Goal: Information Seeking & Learning: Check status

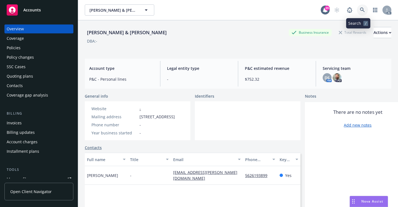
click at [362, 11] on link at bounding box center [362, 9] width 11 height 11
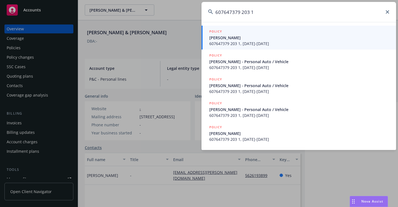
type input "607647379 203 1"
drag, startPoint x: 216, startPoint y: 35, endPoint x: 201, endPoint y: 51, distance: 21.6
click at [216, 35] on span "[PERSON_NAME]" at bounding box center [299, 38] width 180 height 6
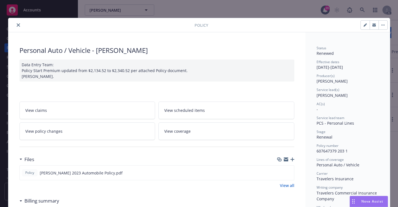
click at [17, 24] on icon "close" at bounding box center [18, 24] width 3 height 3
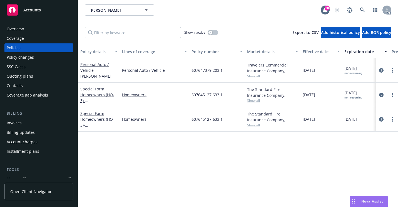
click at [50, 33] on div "Overview" at bounding box center [39, 28] width 64 height 9
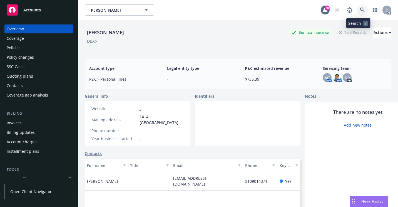
click at [360, 12] on icon at bounding box center [362, 10] width 5 height 5
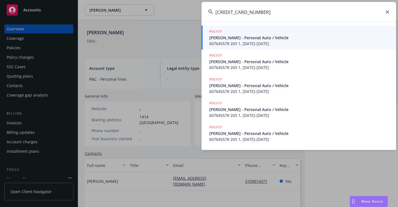
type input "[CREDIT_CARD_NUMBER]"
click at [242, 38] on span "[PERSON_NAME] - Personal Auto / Vehicle" at bounding box center [299, 38] width 180 height 6
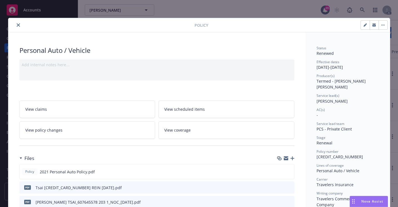
click at [17, 25] on icon "close" at bounding box center [18, 24] width 3 height 3
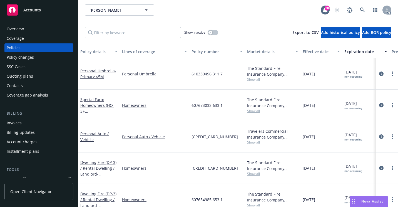
click at [18, 29] on div "Overview" at bounding box center [15, 28] width 17 height 9
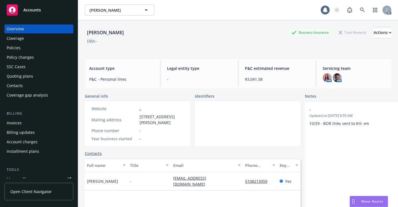
drag, startPoint x: 23, startPoint y: 46, endPoint x: 158, endPoint y: 44, distance: 135.3
click at [23, 46] on div "Policies" at bounding box center [39, 47] width 64 height 9
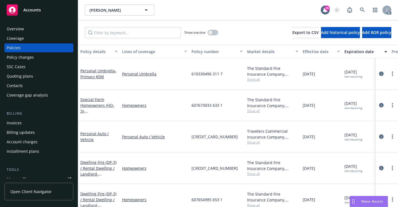
drag, startPoint x: 54, startPoint y: 29, endPoint x: 68, endPoint y: 45, distance: 21.1
click at [54, 29] on div "Overview" at bounding box center [39, 28] width 64 height 9
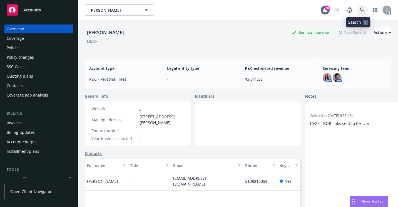
click at [360, 10] on icon at bounding box center [362, 10] width 5 height 5
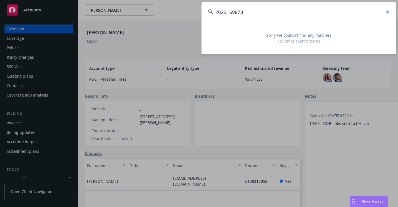
drag, startPoint x: 247, startPoint y: 13, endPoint x: 193, endPoint y: 9, distance: 54.1
click at [193, 9] on div "2029169873 Sorry we couldn’t find any matches Try other search terms" at bounding box center [199, 103] width 398 height 207
paste input "995215060"
drag, startPoint x: 227, startPoint y: 13, endPoint x: 204, endPoint y: 14, distance: 23.1
click at [204, 14] on input "995215060" at bounding box center [298, 12] width 194 height 20
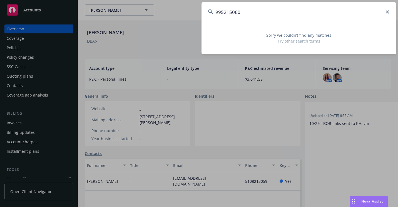
paste input "609815935-633-1"
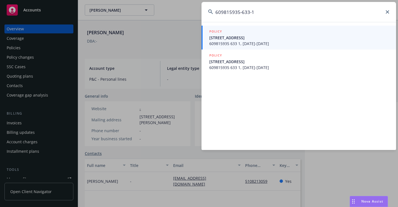
type input "609815935-633-1"
drag, startPoint x: 221, startPoint y: 36, endPoint x: 221, endPoint y: 40, distance: 4.5
click at [221, 36] on span "[STREET_ADDRESS]" at bounding box center [299, 38] width 180 height 6
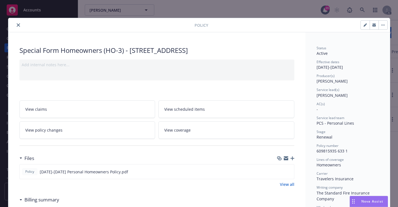
click at [15, 26] on button "close" at bounding box center [18, 25] width 7 height 7
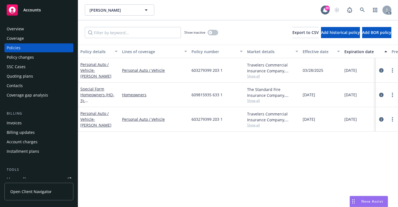
drag, startPoint x: 35, startPoint y: 29, endPoint x: 43, endPoint y: 33, distance: 9.1
click at [35, 29] on div "Overview" at bounding box center [39, 28] width 64 height 9
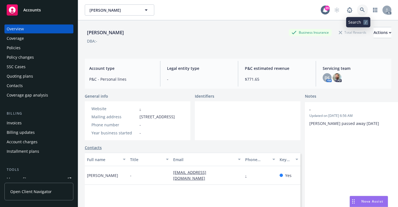
click at [360, 12] on icon at bounding box center [362, 10] width 5 height 5
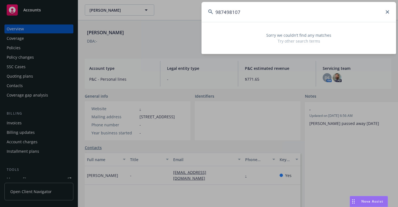
drag, startPoint x: 247, startPoint y: 11, endPoint x: 204, endPoint y: 9, distance: 42.3
click at [204, 9] on input "987498107" at bounding box center [298, 12] width 194 height 20
paste input "61003621"
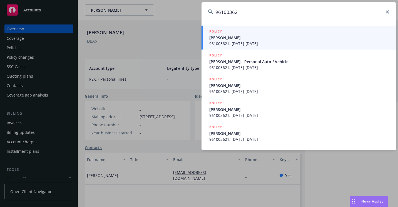
type input "961003621"
click at [219, 40] on span "[PERSON_NAME]" at bounding box center [299, 38] width 180 height 6
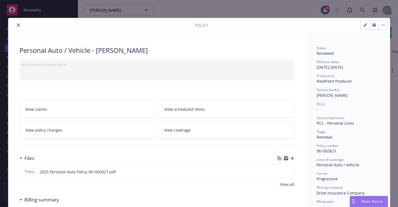
click at [17, 26] on icon "close" at bounding box center [18, 24] width 3 height 3
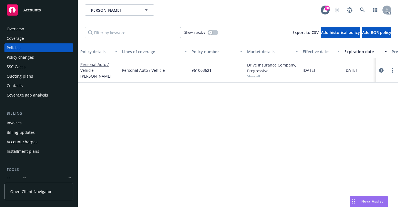
click at [26, 29] on div "Overview" at bounding box center [39, 28] width 64 height 9
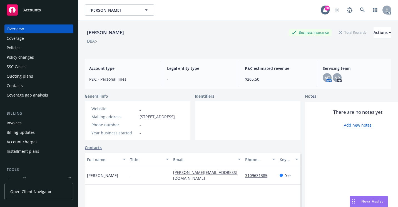
click at [36, 51] on div "Policies" at bounding box center [39, 47] width 64 height 9
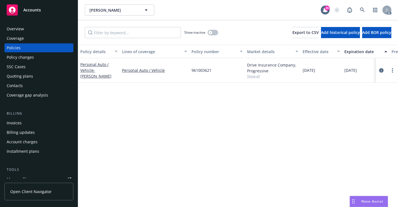
click at [255, 76] on span "Show all" at bounding box center [272, 76] width 51 height 5
drag, startPoint x: 340, startPoint y: 107, endPoint x: 348, endPoint y: 74, distance: 33.8
click at [339, 107] on div "Policy details Lines of coverage Policy number Market details Effective date Ex…" at bounding box center [238, 126] width 320 height 162
click at [361, 9] on icon at bounding box center [362, 10] width 5 height 5
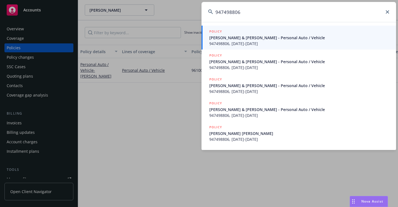
type input "947498806"
click at [207, 38] on link "POLICY [PERSON_NAME] & [PERSON_NAME] - Personal Auto / Vehicle 947498806, [DATE…" at bounding box center [298, 38] width 194 height 24
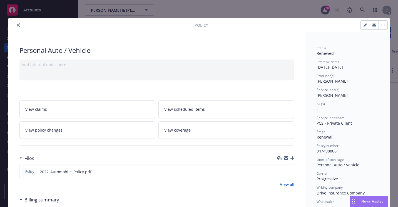
click at [16, 27] on button "close" at bounding box center [18, 25] width 7 height 7
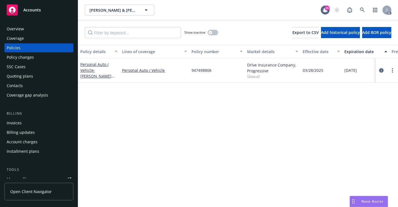
click at [252, 76] on span "Show all" at bounding box center [272, 76] width 51 height 5
click at [36, 30] on div "Overview" at bounding box center [39, 28] width 64 height 9
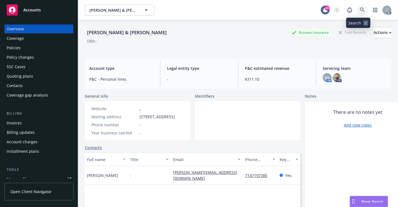
click at [360, 10] on icon at bounding box center [362, 10] width 5 height 5
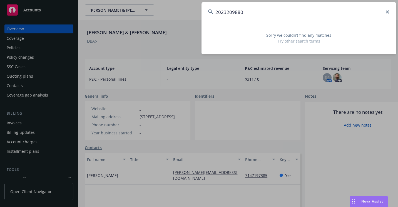
drag, startPoint x: 243, startPoint y: 7, endPoint x: 208, endPoint y: 15, distance: 35.3
click at [208, 15] on input "2023209880" at bounding box center [298, 12] width 194 height 20
paste input "41542"
drag, startPoint x: 246, startPoint y: 11, endPoint x: 203, endPoint y: 13, distance: 43.9
click at [203, 13] on input "2024154280" at bounding box center [298, 12] width 194 height 20
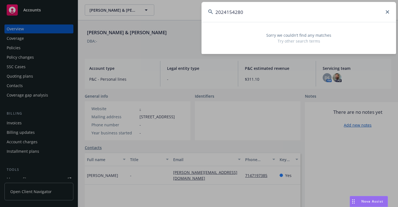
paste input "5991682"
drag, startPoint x: 244, startPoint y: 13, endPoint x: 189, endPoint y: 13, distance: 54.2
click at [189, 13] on div "2025991682 Sorry we couldn’t find any matches Try other search terms" at bounding box center [199, 103] width 398 height 207
paste input "4437498"
drag, startPoint x: 244, startPoint y: 13, endPoint x: 207, endPoint y: 12, distance: 37.5
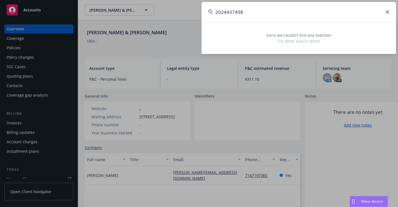
click at [207, 12] on input "2024437498" at bounding box center [298, 12] width 194 height 20
paste input "7204HR151671"
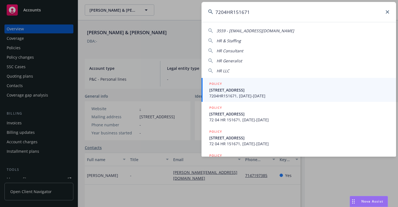
type input "7204HR151671"
click at [215, 90] on span "[STREET_ADDRESS]" at bounding box center [299, 90] width 180 height 6
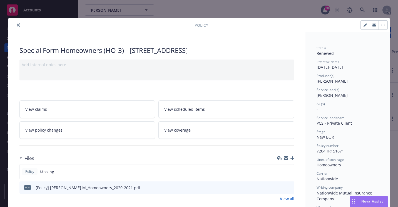
click at [17, 26] on icon "close" at bounding box center [18, 24] width 3 height 3
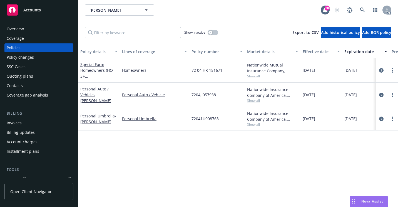
click at [30, 26] on div "Overview" at bounding box center [39, 28] width 64 height 9
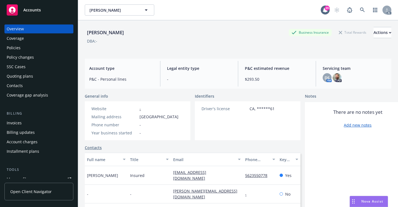
click at [42, 47] on div "Policies" at bounding box center [39, 47] width 64 height 9
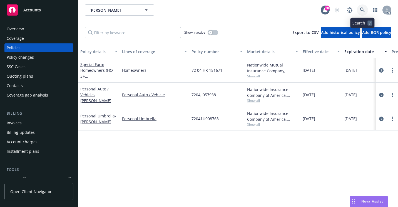
click at [365, 9] on icon at bounding box center [362, 10] width 5 height 5
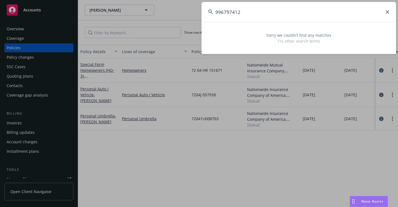
drag, startPoint x: 244, startPoint y: 12, endPoint x: 204, endPoint y: 14, distance: 39.5
click at [204, 14] on input "996797412" at bounding box center [298, 12] width 194 height 20
paste input "PALM DESERT POMONA LLC"
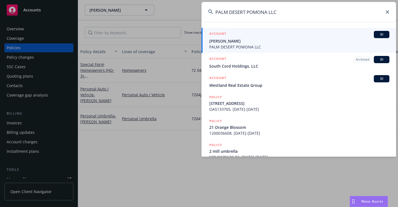
type input "PALM DESERT POMONA LLC"
click at [215, 41] on span "[PERSON_NAME]" at bounding box center [299, 41] width 180 height 6
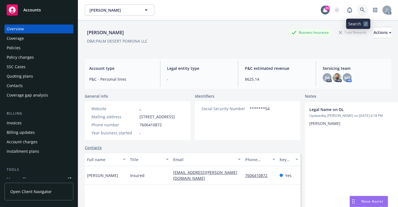
click at [360, 11] on icon at bounding box center [362, 10] width 5 height 5
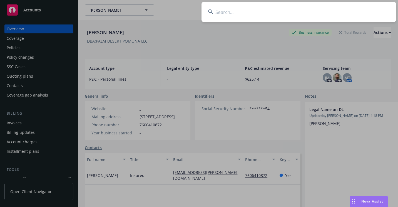
click at [223, 14] on input at bounding box center [298, 12] width 194 height 20
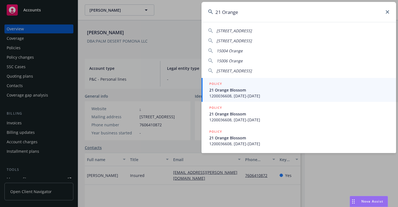
type input "21 Orange"
click at [243, 90] on span "21 Orange Blossom" at bounding box center [299, 90] width 180 height 6
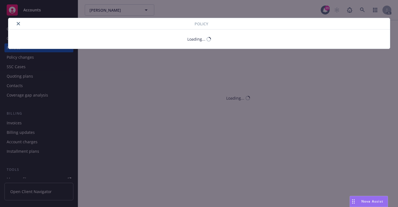
click at [18, 24] on button "close" at bounding box center [18, 23] width 7 height 7
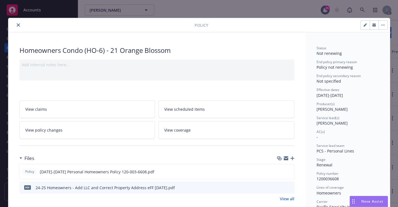
click at [14, 27] on div "Overview" at bounding box center [15, 28] width 17 height 9
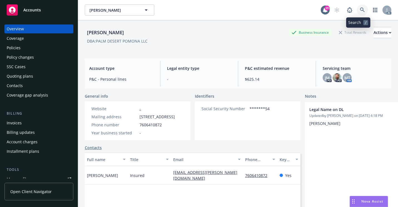
click at [361, 10] on link at bounding box center [362, 9] width 11 height 11
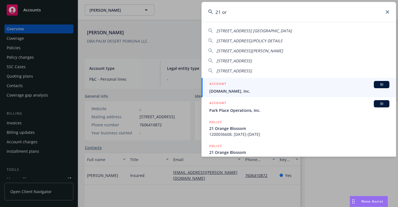
click at [228, 8] on input "21 or" at bounding box center [298, 12] width 194 height 20
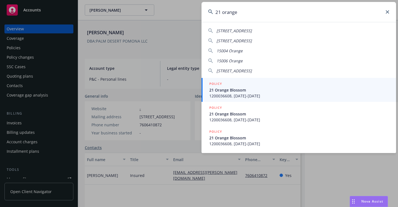
type input "21 orange"
click at [239, 91] on span "21 Orange Blossom" at bounding box center [299, 90] width 180 height 6
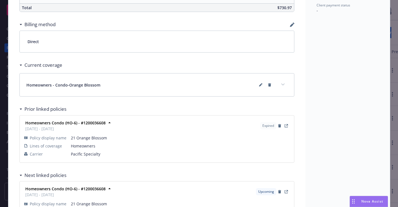
scroll to position [361, 0]
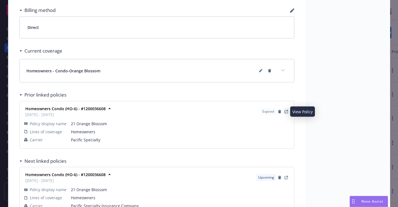
click at [285, 112] on icon "View Policy" at bounding box center [286, 111] width 3 height 3
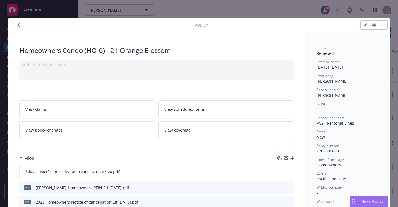
click at [17, 24] on icon "close" at bounding box center [18, 24] width 3 height 3
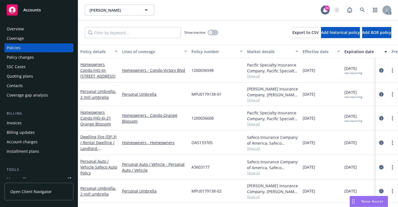
click at [26, 28] on div "Overview" at bounding box center [39, 28] width 64 height 9
